Goal: Complete application form

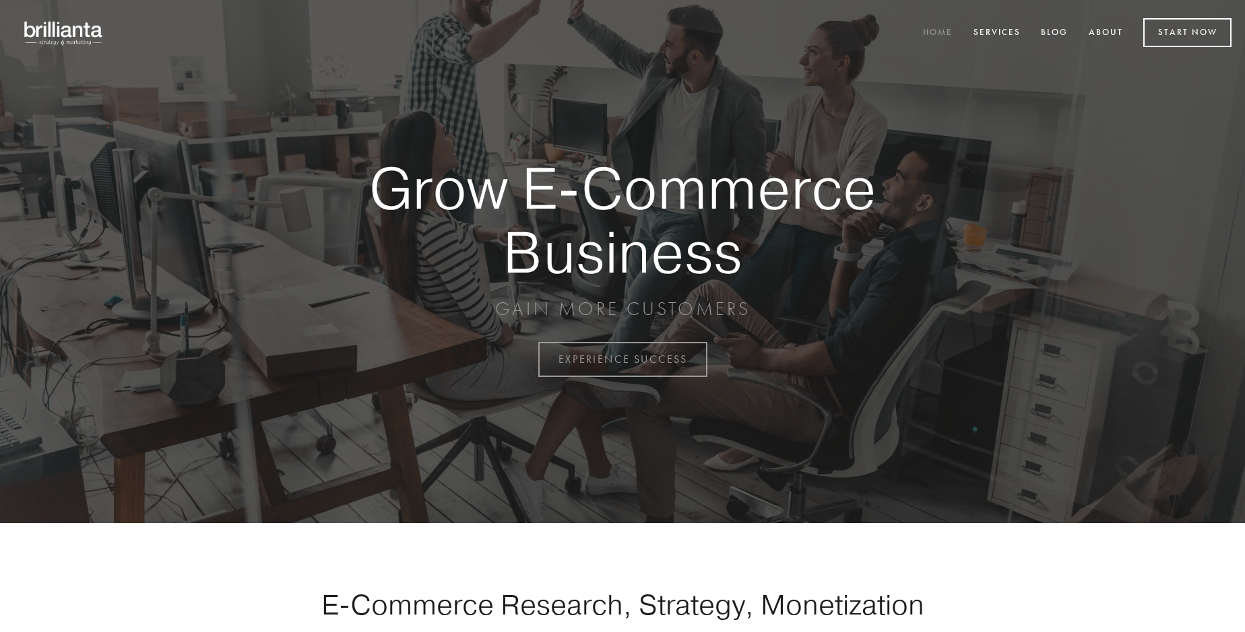
scroll to position [3530, 0]
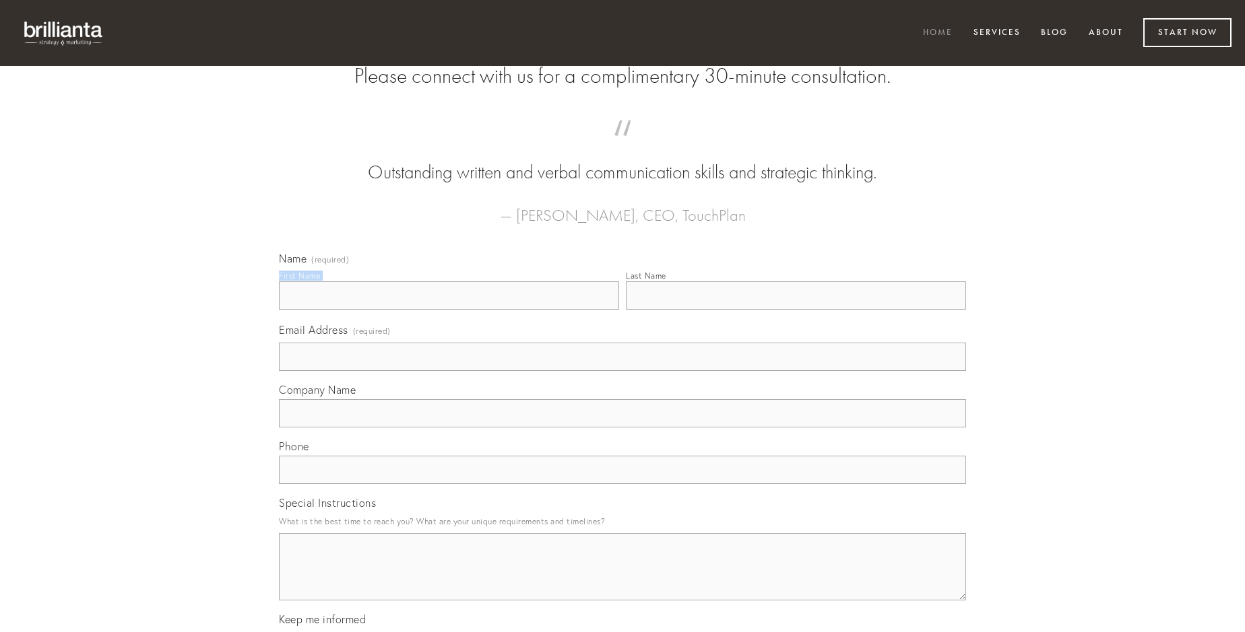
type input "[PERSON_NAME]"
click at [795, 310] on input "Last Name" at bounding box center [796, 295] width 340 height 28
type input "[PERSON_NAME]"
click at [622, 371] on input "Email Address (required)" at bounding box center [622, 357] width 687 height 28
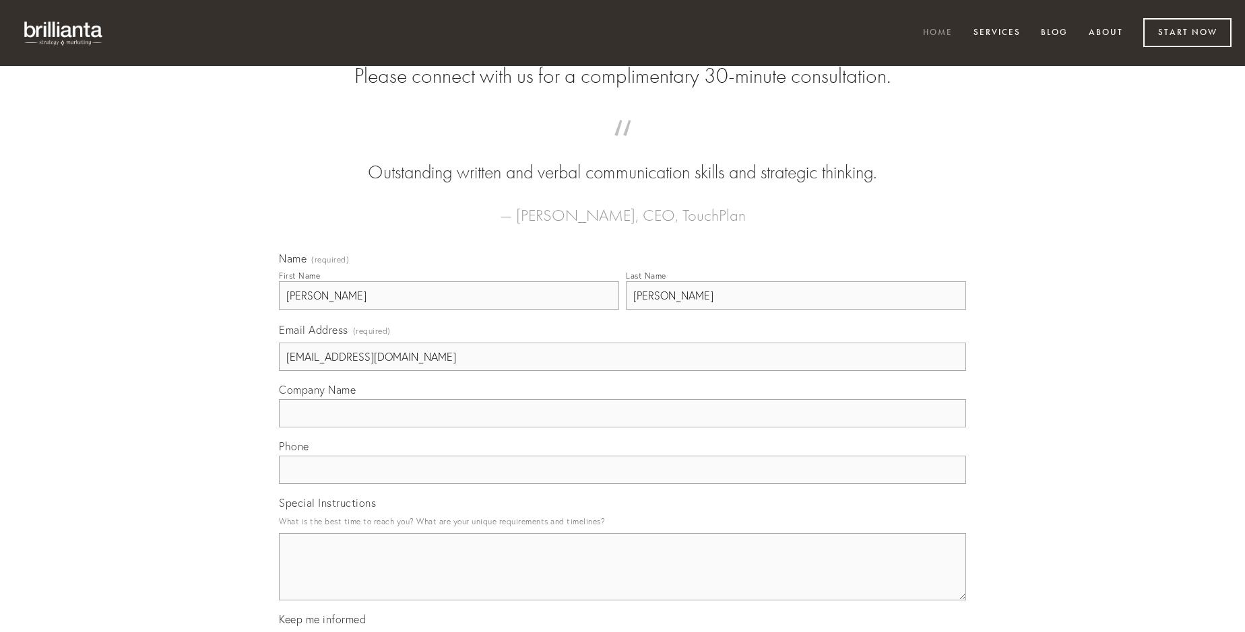
type input "[EMAIL_ADDRESS][DOMAIN_NAME]"
click at [622, 428] on input "Company Name" at bounding box center [622, 413] width 687 height 28
type input "solio"
click at [622, 484] on input "text" at bounding box center [622, 470] width 687 height 28
click at [622, 579] on textarea "Special Instructions" at bounding box center [622, 566] width 687 height 67
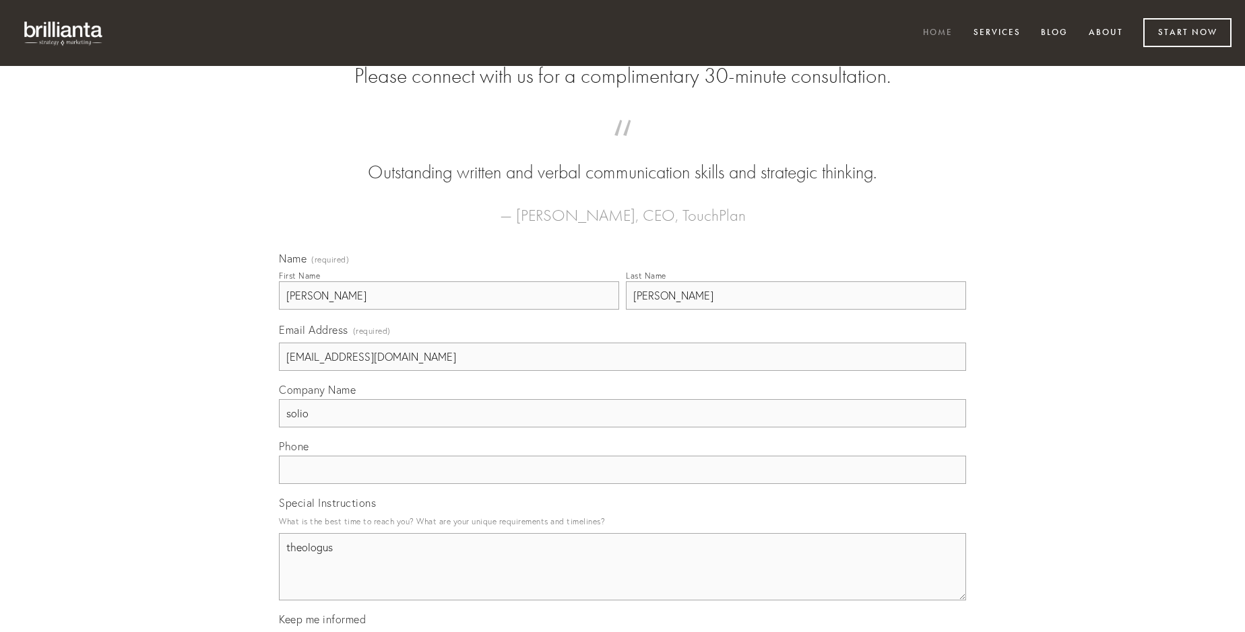
type textarea "theologus"
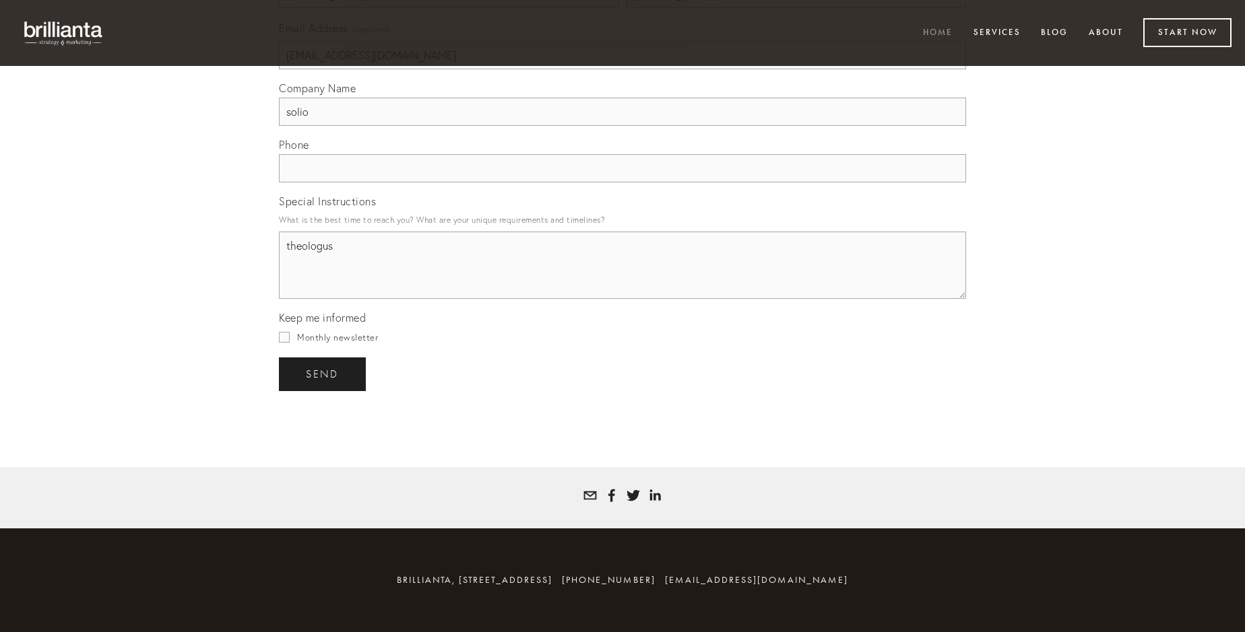
click at [323, 374] on span "send" at bounding box center [322, 374] width 33 height 12
